Goal: Information Seeking & Learning: Learn about a topic

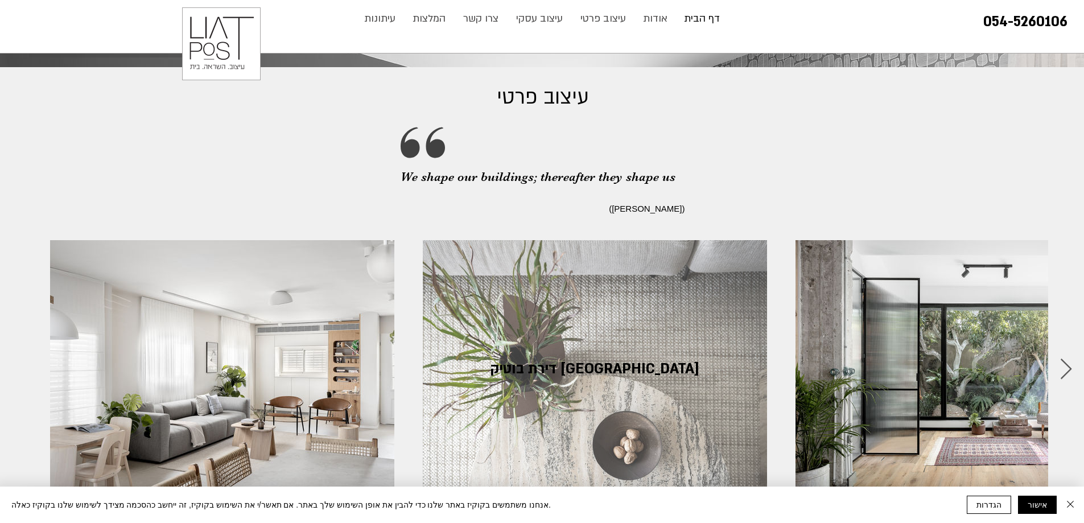
scroll to position [1252, 0]
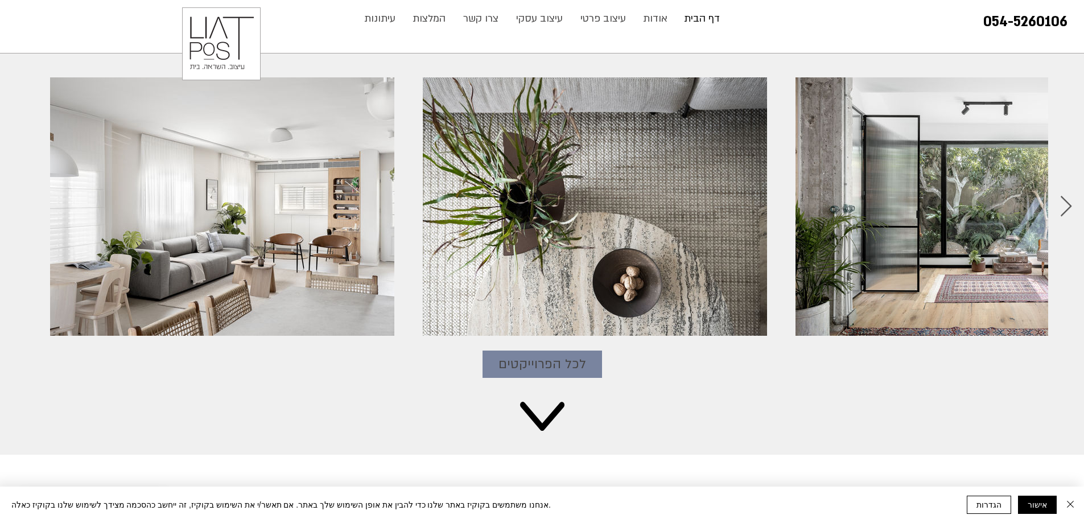
click at [527, 354] on span "לכל הפרוייקטים" at bounding box center [543, 364] width 88 height 20
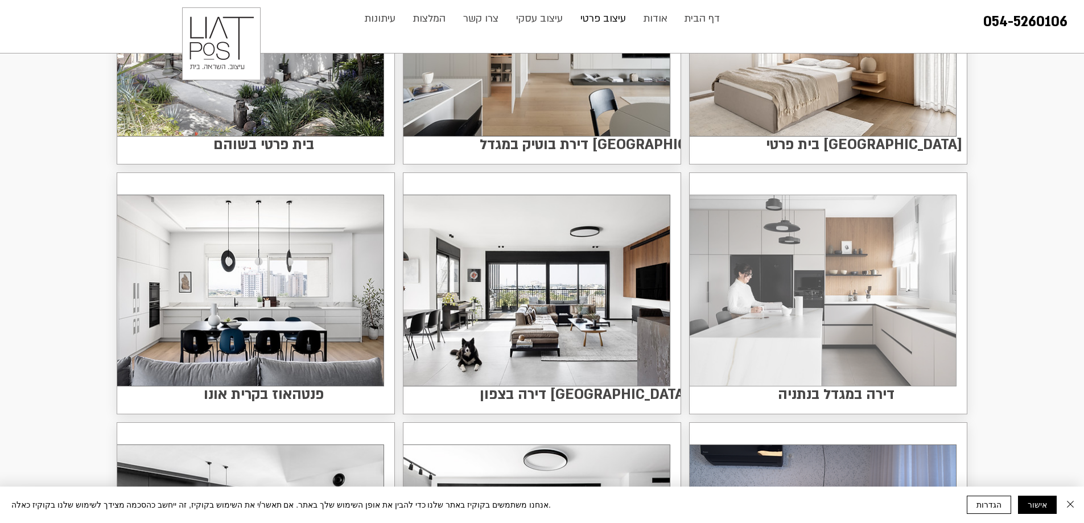
scroll to position [285, 0]
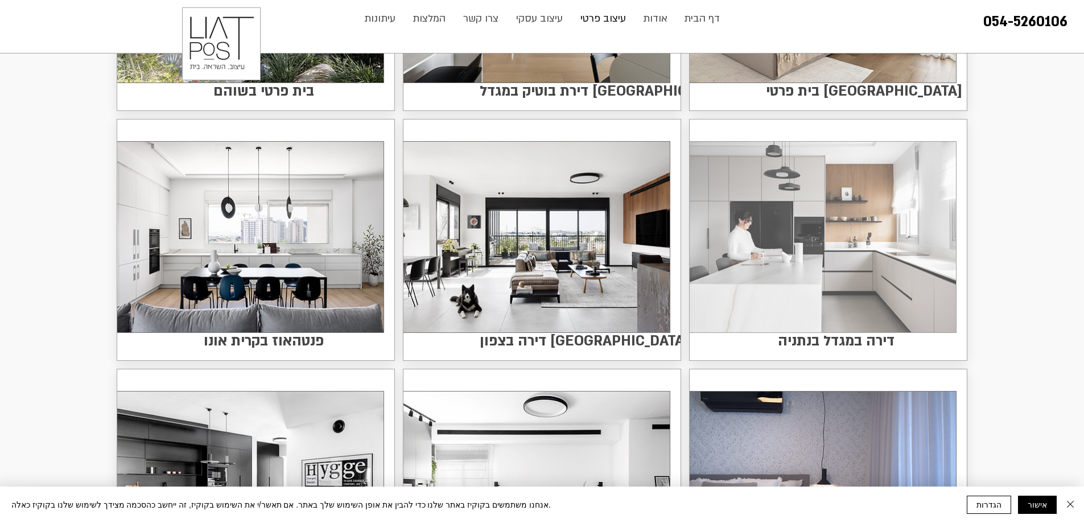
click at [858, 257] on img at bounding box center [823, 237] width 266 height 191
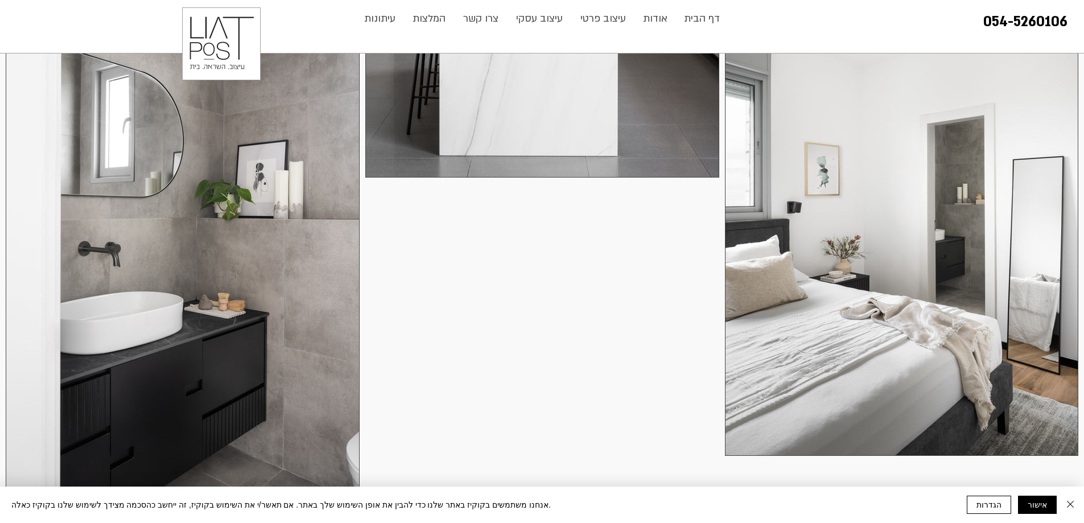
scroll to position [3358, 0]
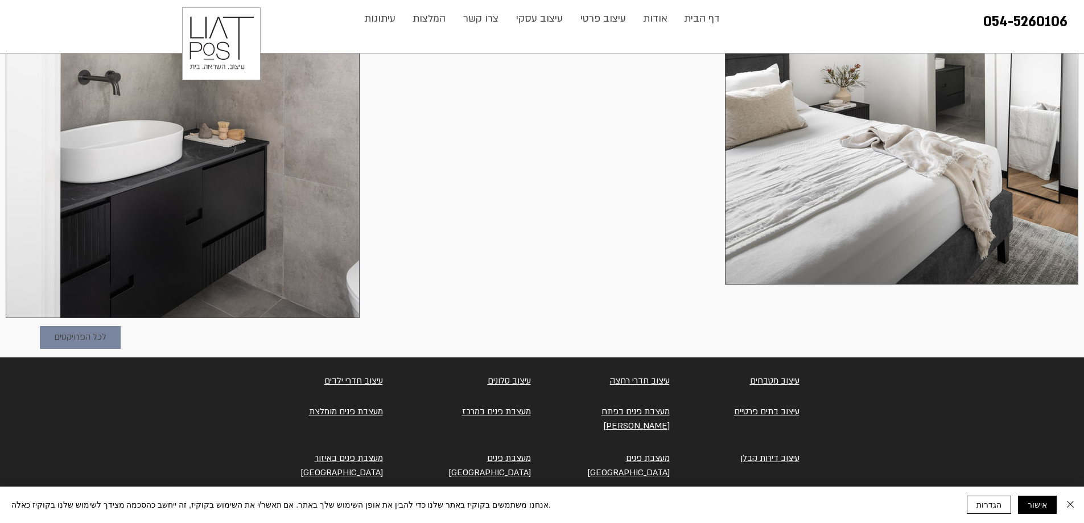
click at [72, 331] on span "לכל הפרויקטים" at bounding box center [80, 338] width 52 height 14
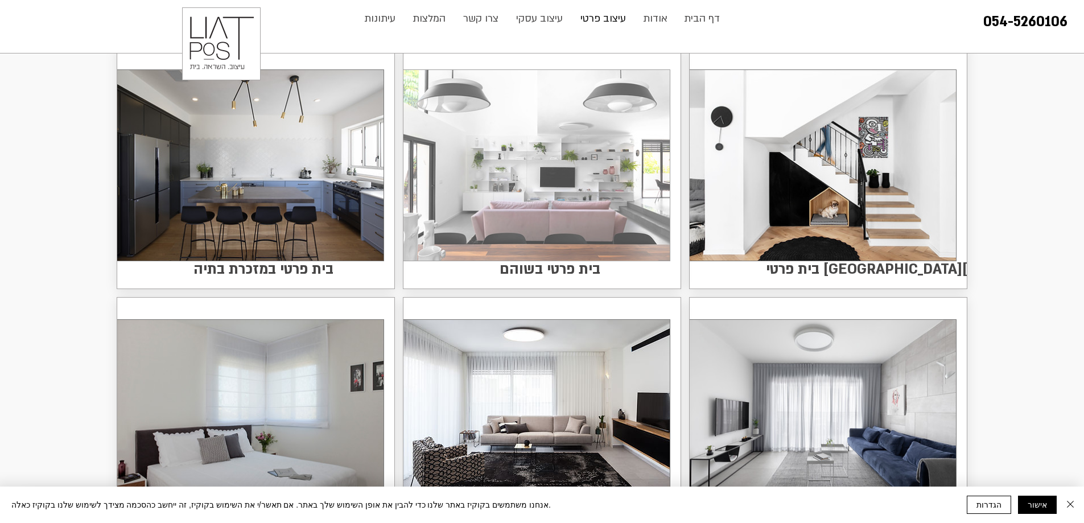
scroll to position [1024, 0]
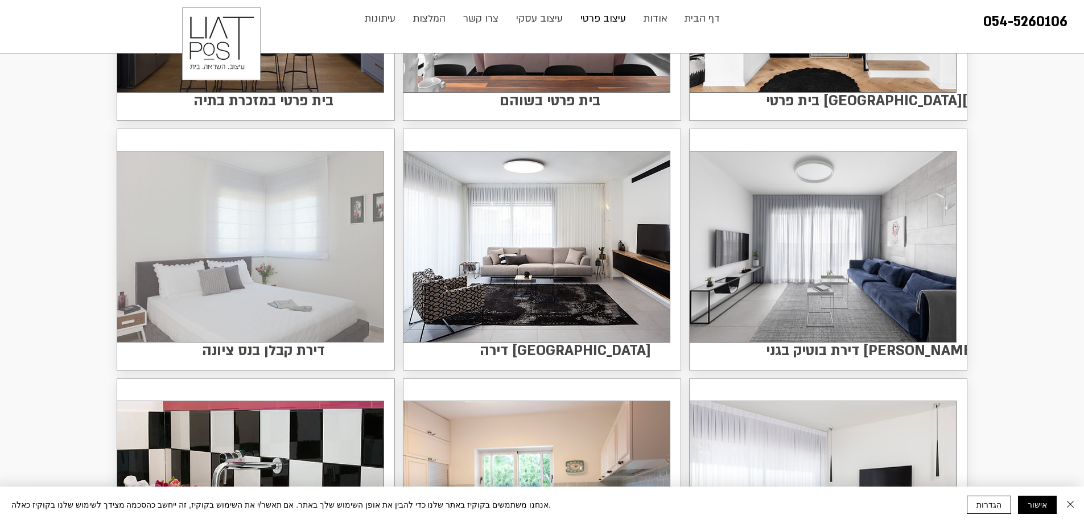
click at [233, 282] on img at bounding box center [250, 246] width 266 height 191
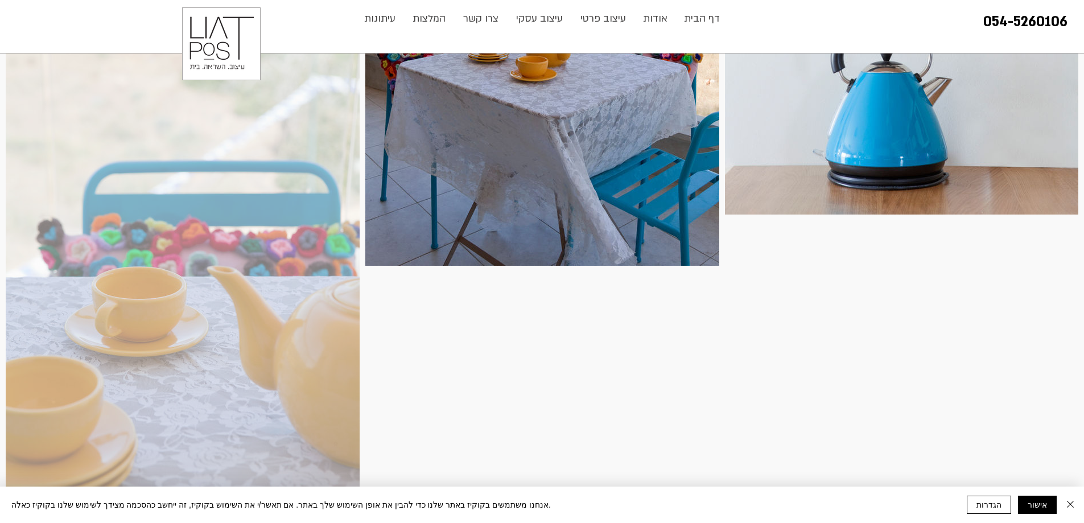
scroll to position [2390, 0]
